Goal: Information Seeking & Learning: Learn about a topic

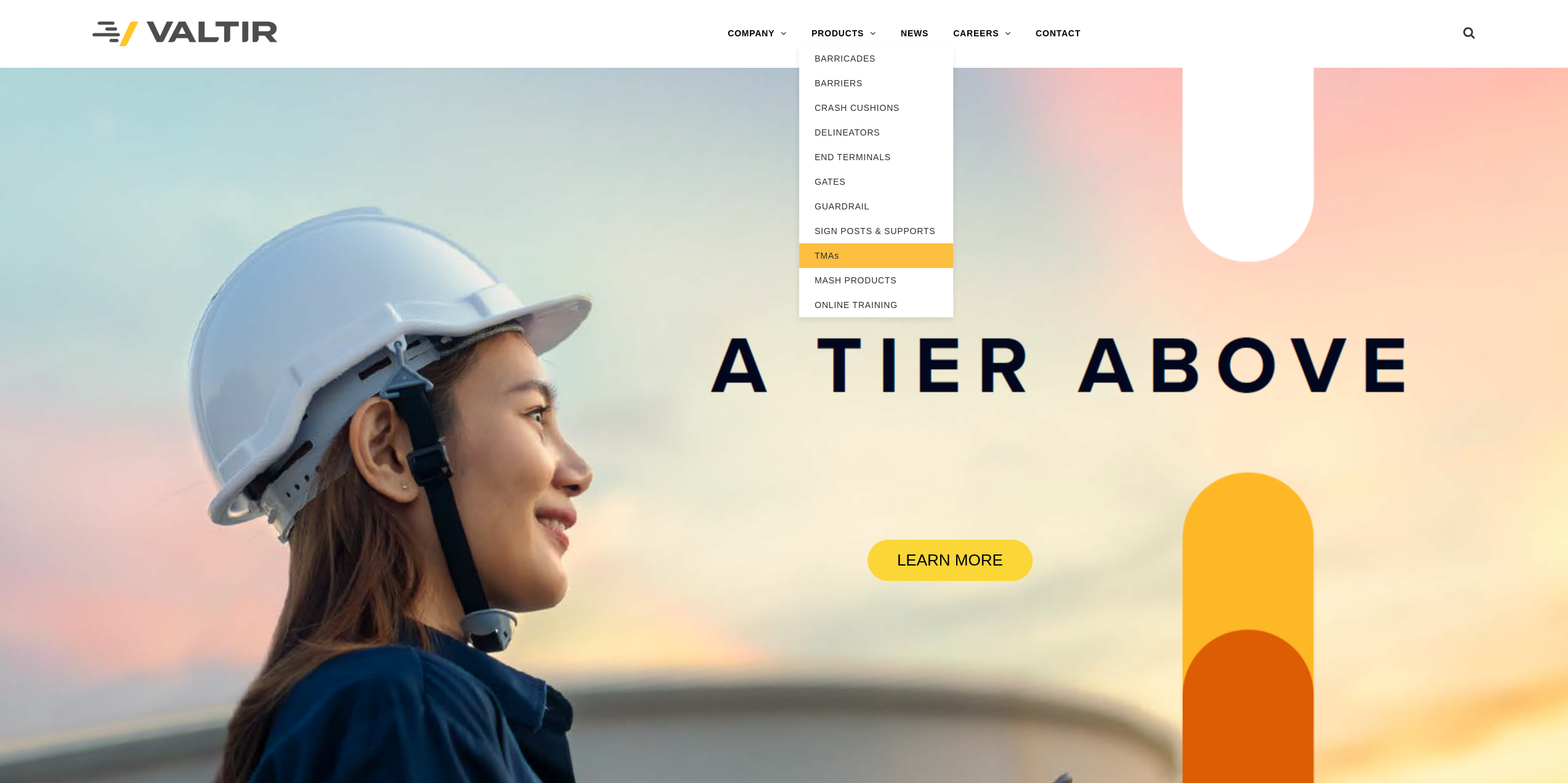
click at [847, 258] on link "TMAs" at bounding box center [876, 256] width 154 height 25
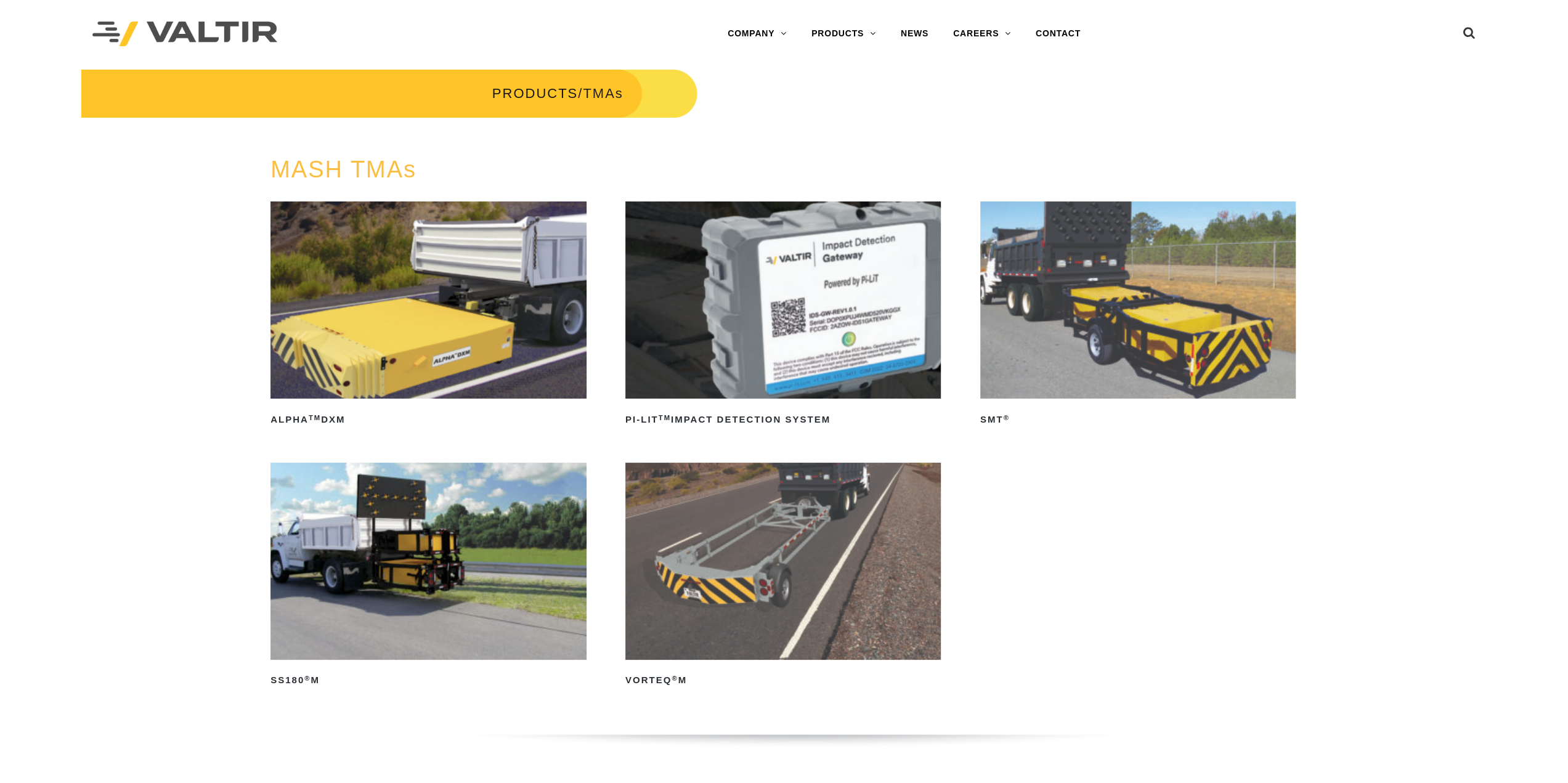
click at [440, 564] on img at bounding box center [428, 562] width 315 height 197
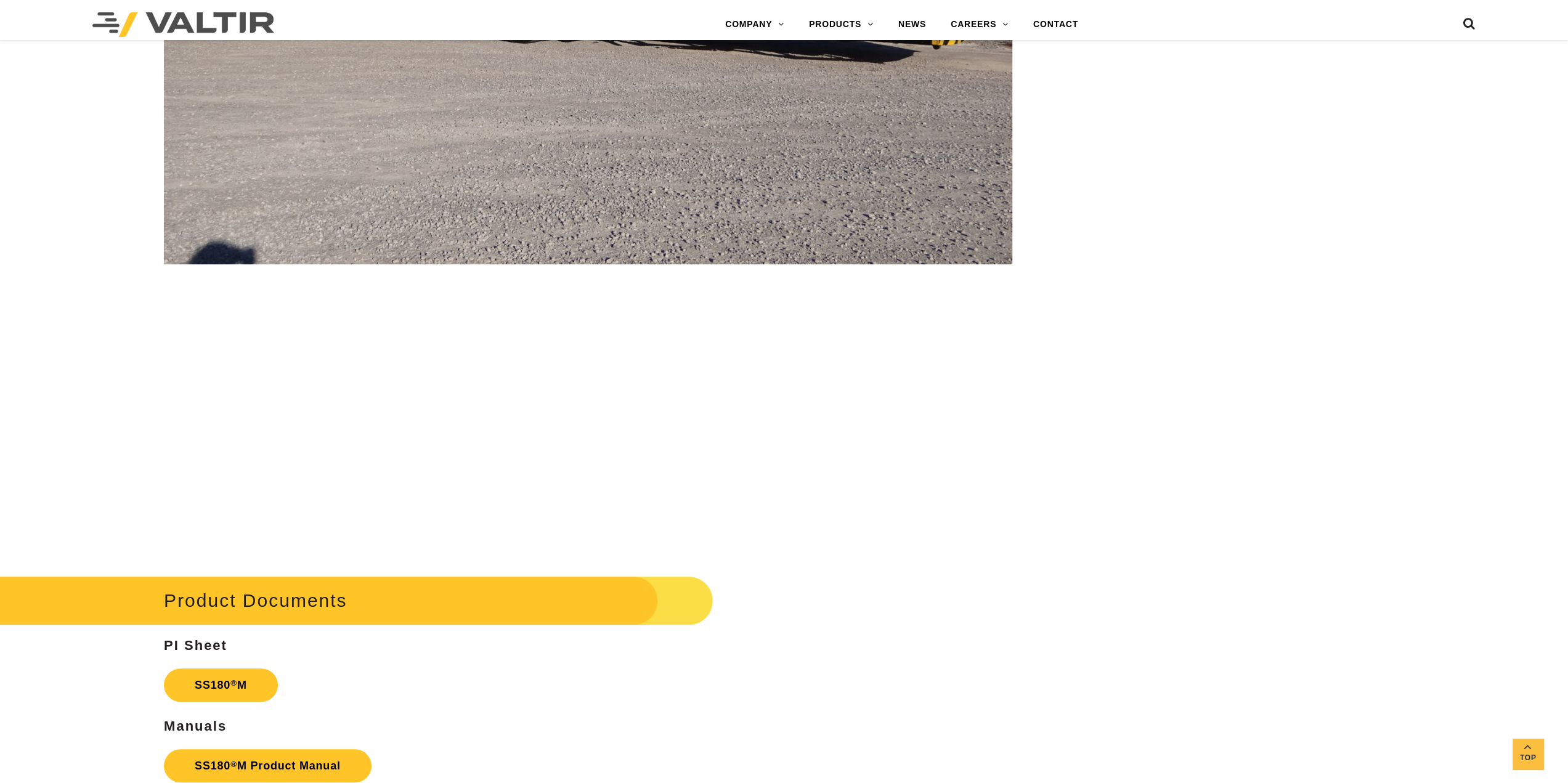
scroll to position [5466, 0]
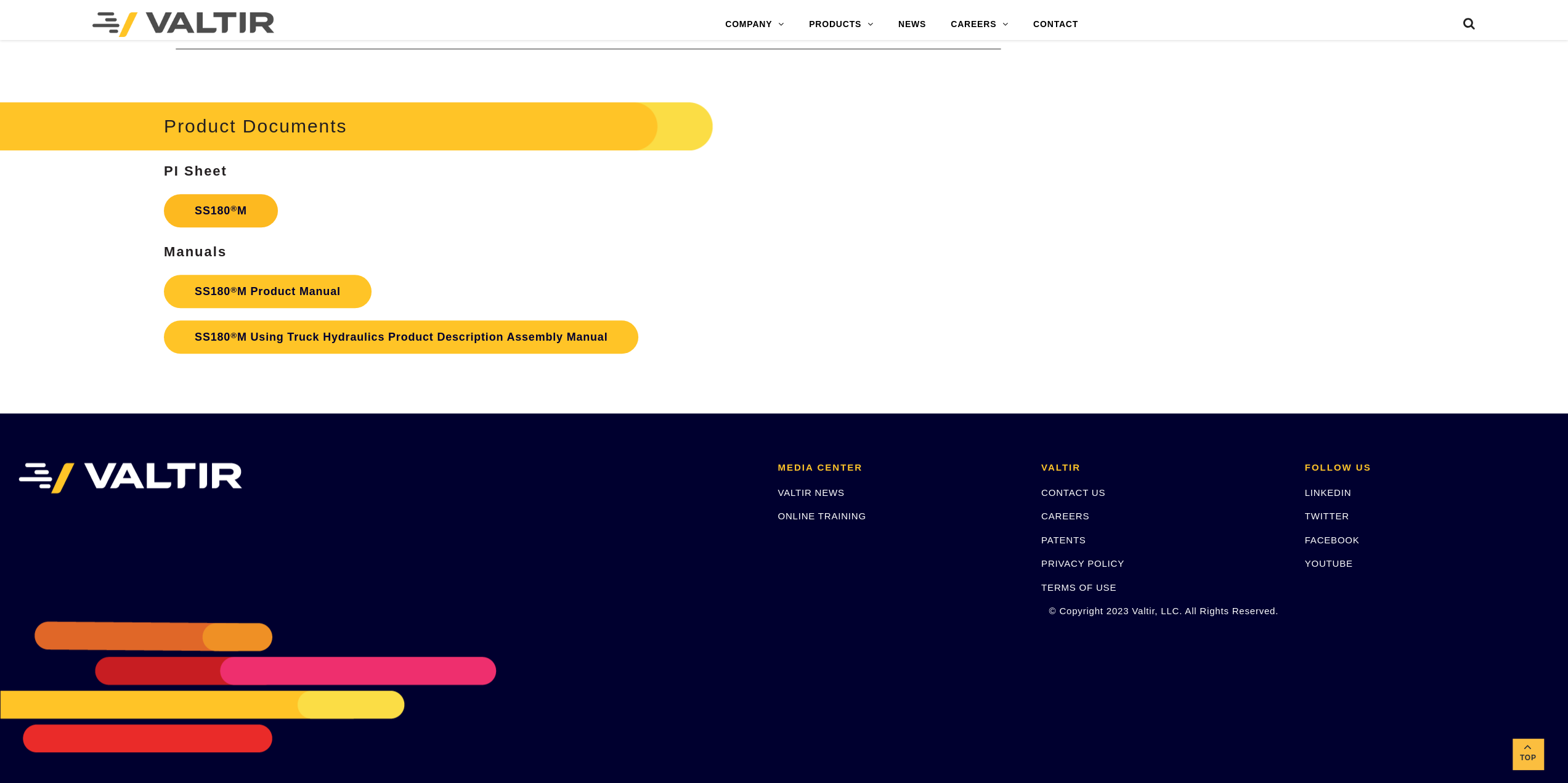
click at [249, 200] on link "SS180 ® M" at bounding box center [220, 211] width 114 height 33
